Goal: Find specific page/section: Find specific page/section

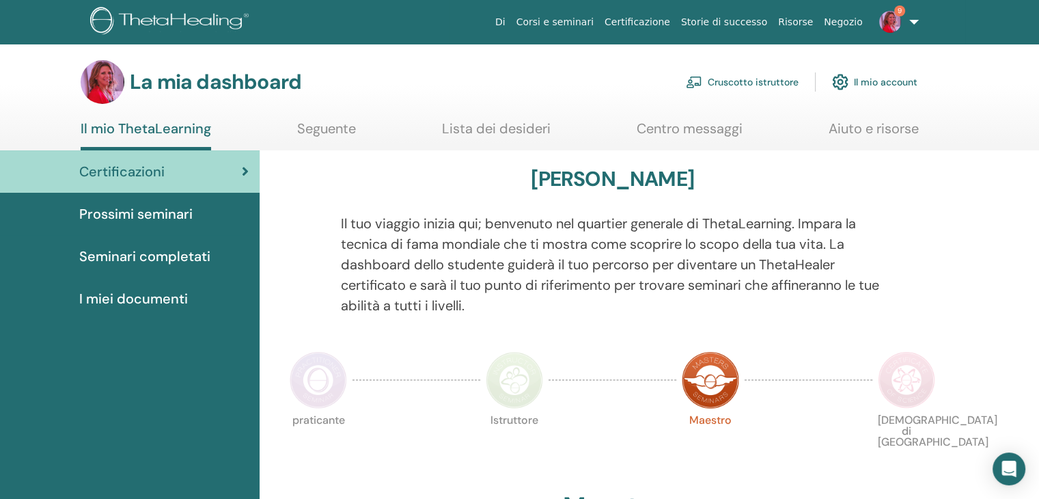
click at [775, 79] on font "Cruscotto istruttore" at bounding box center [753, 83] width 91 height 12
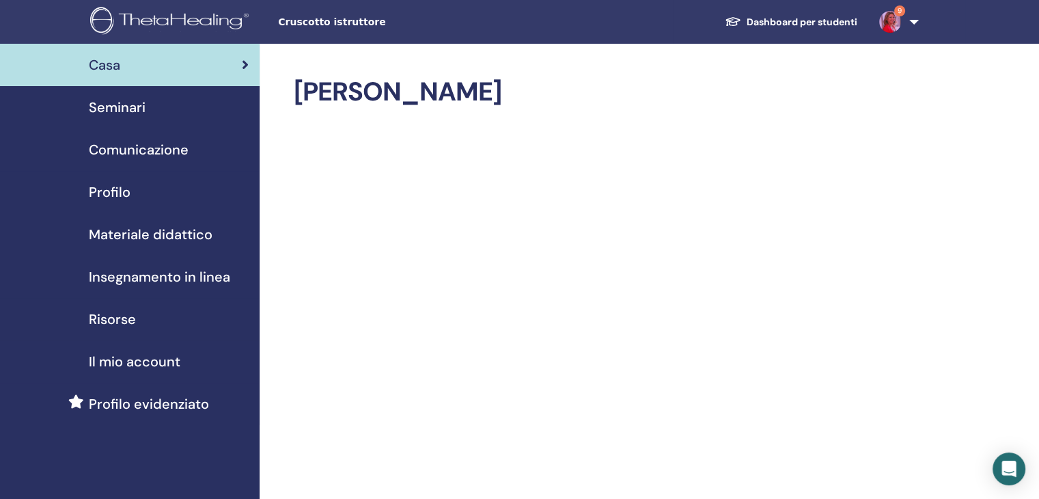
click at [120, 115] on span "Seminari" at bounding box center [117, 107] width 57 height 20
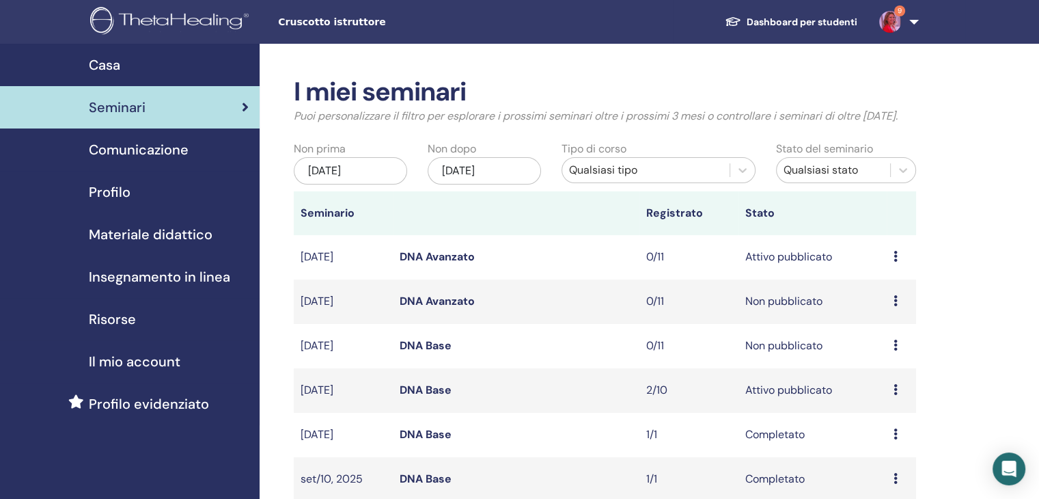
click at [426, 394] on link "DNA Base" at bounding box center [426, 390] width 52 height 14
